Goal: Check status

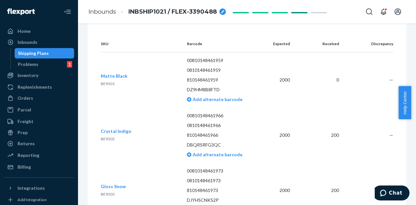
scroll to position [1005, 0]
